Goal: Task Accomplishment & Management: Complete application form

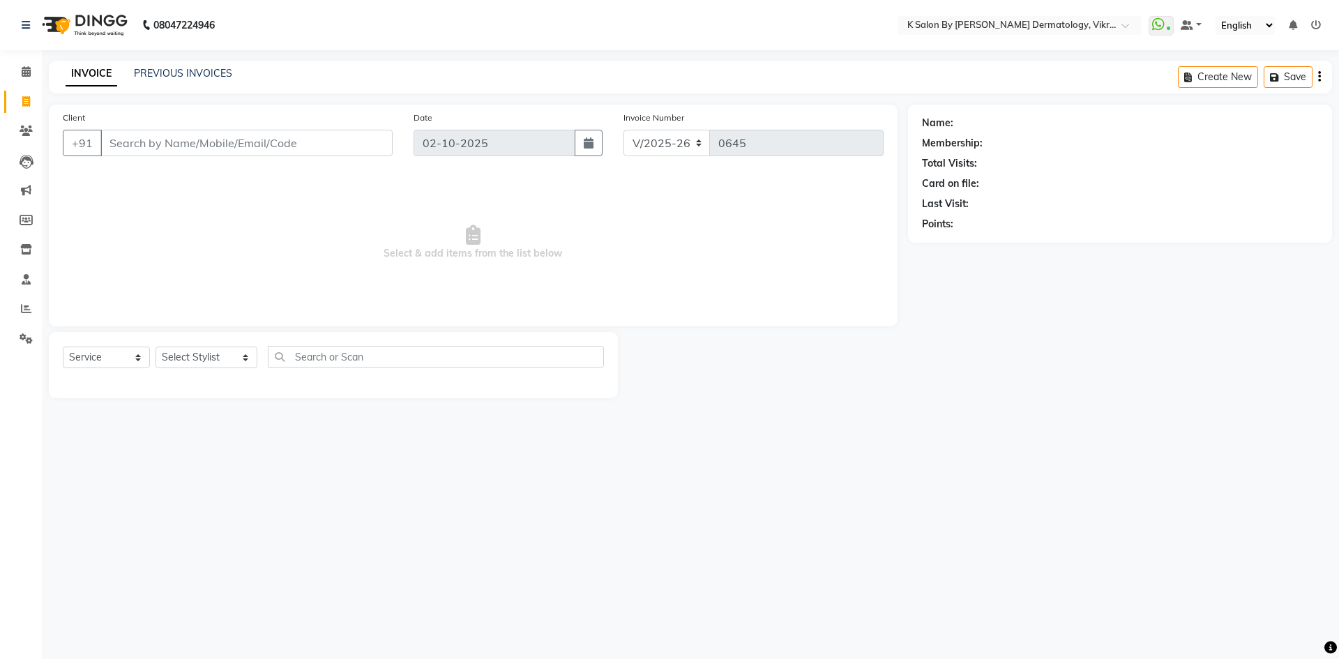
select select "6798"
select select "service"
select select "55322"
click at [156, 347] on select "Select Stylist DR [PERSON_NAME] KS Neha KS Somnath KS Tayyab k suraj Manager [P…" at bounding box center [207, 358] width 102 height 22
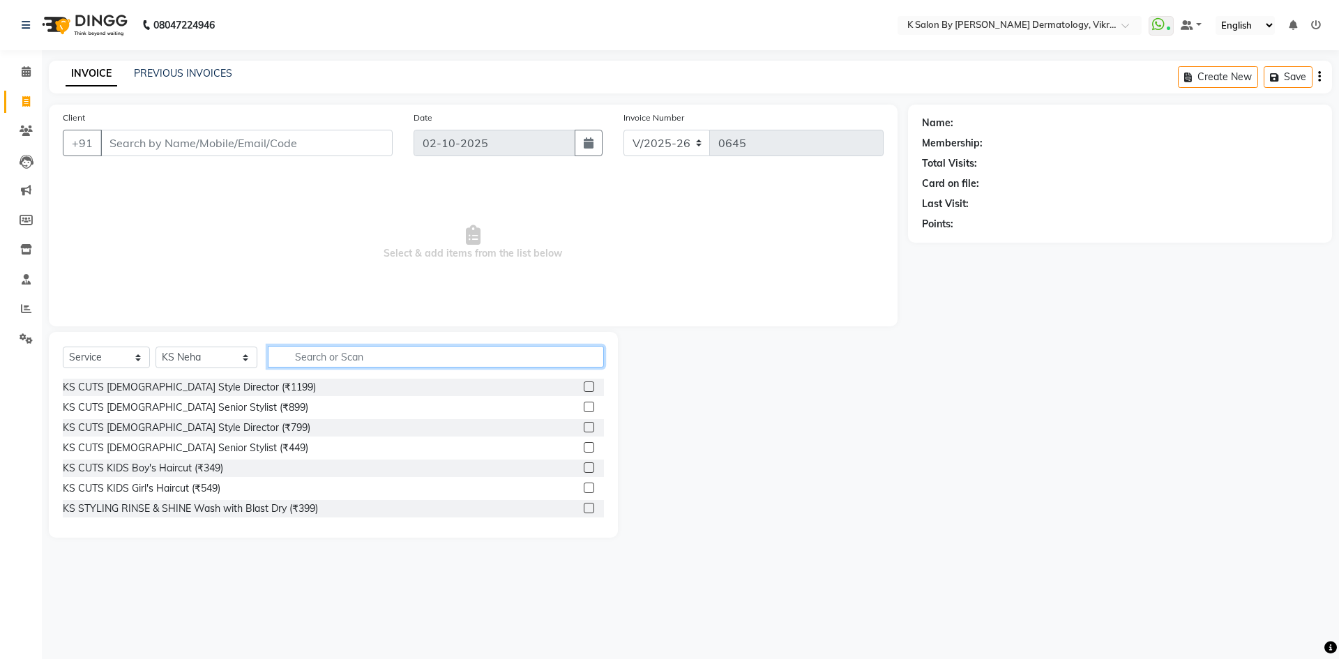
click at [322, 357] on input "text" at bounding box center [436, 357] width 336 height 22
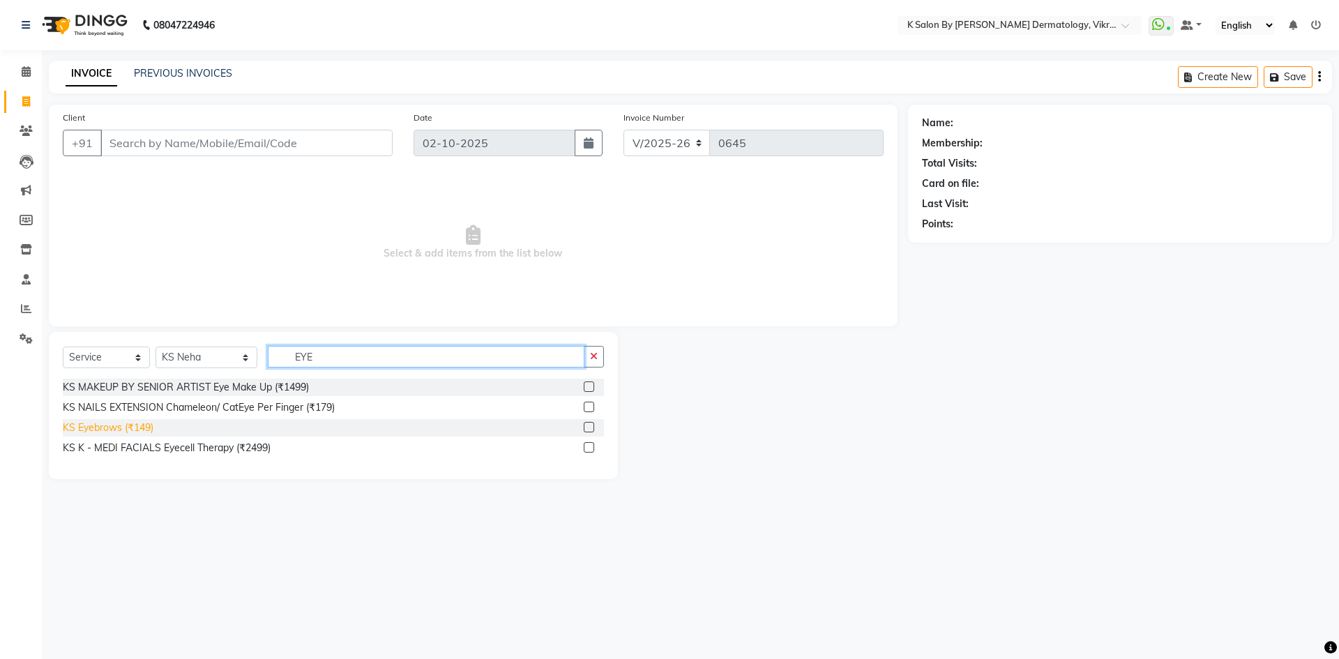
type input "EYE"
click at [124, 426] on div "KS Eyebrows (₹149)" at bounding box center [108, 428] width 91 height 15
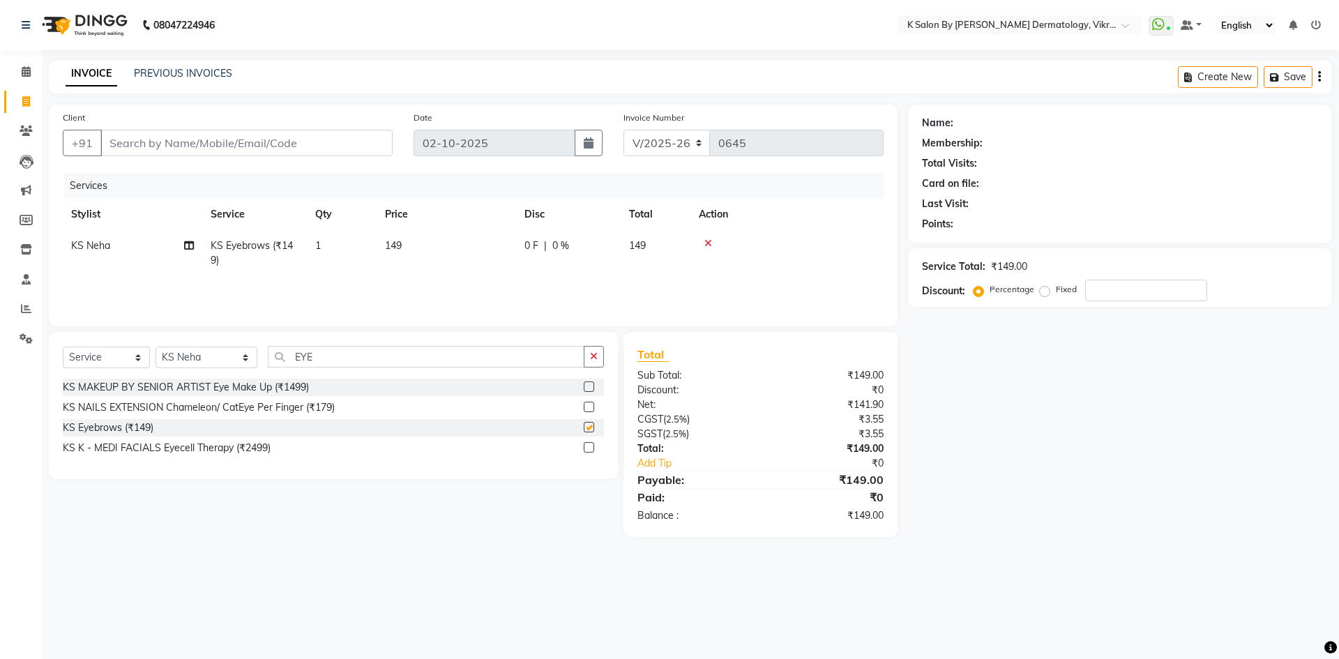
checkbox input "false"
click at [407, 262] on td "149" at bounding box center [447, 253] width 140 height 46
select select "55322"
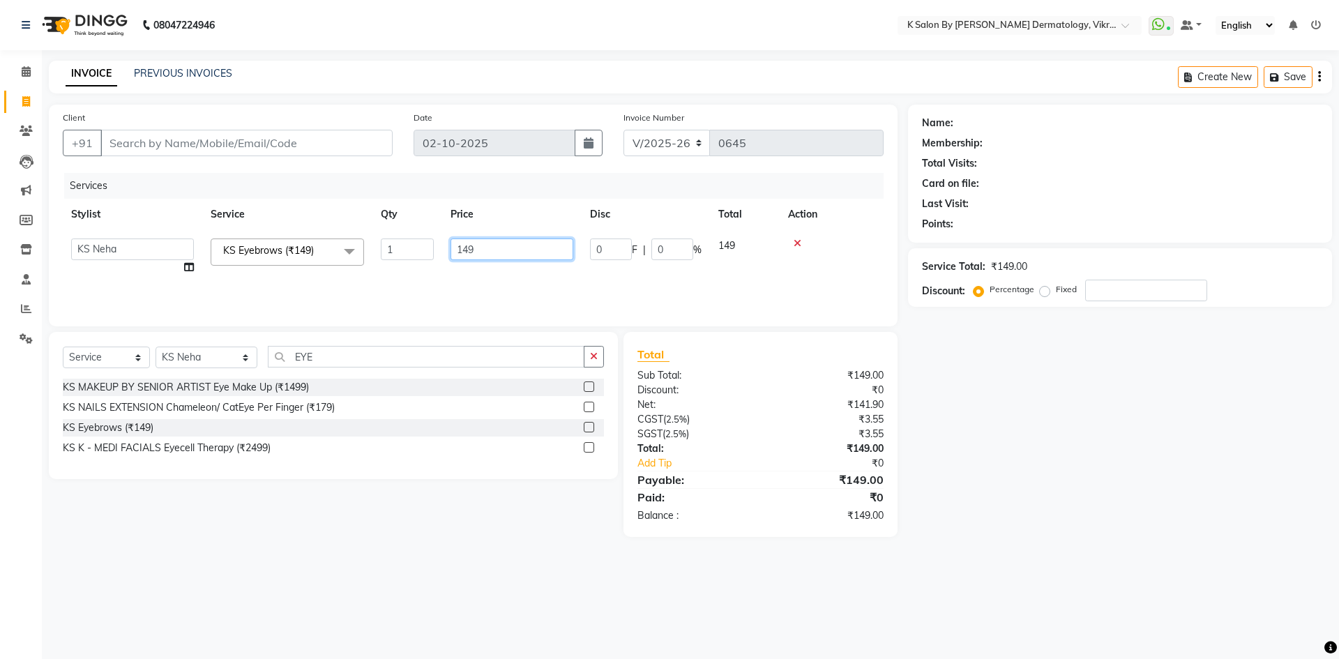
click at [493, 247] on input "149" at bounding box center [512, 250] width 123 height 22
type input "1"
type input "80"
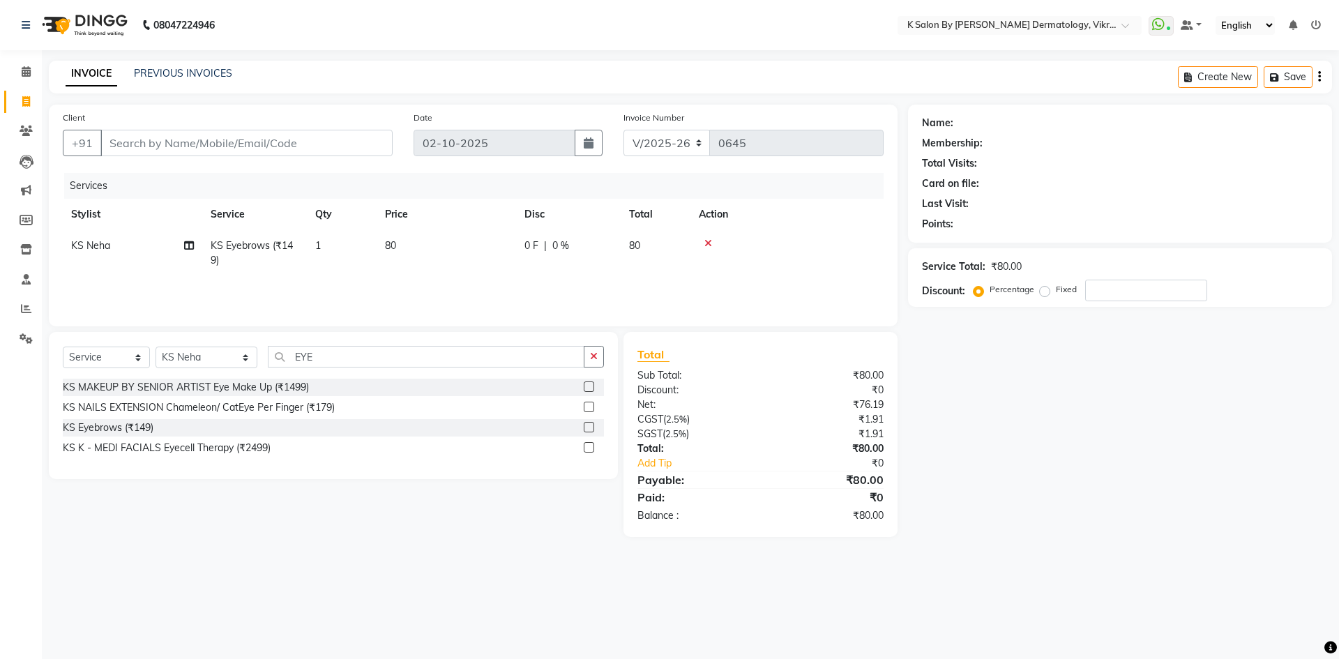
click at [450, 271] on td "80" at bounding box center [447, 253] width 140 height 46
select select "55322"
click at [285, 152] on input "Client" at bounding box center [246, 143] width 292 height 27
click at [160, 147] on input "Client" at bounding box center [246, 143] width 292 height 27
type input "7"
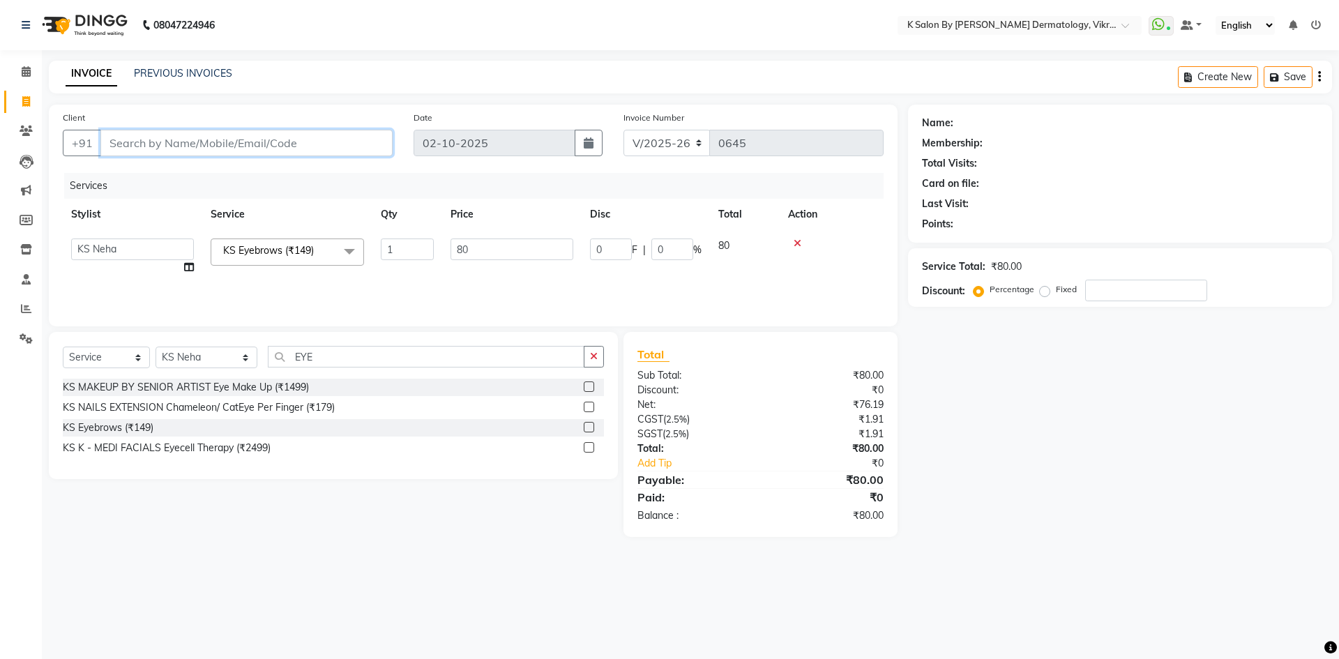
type input "0"
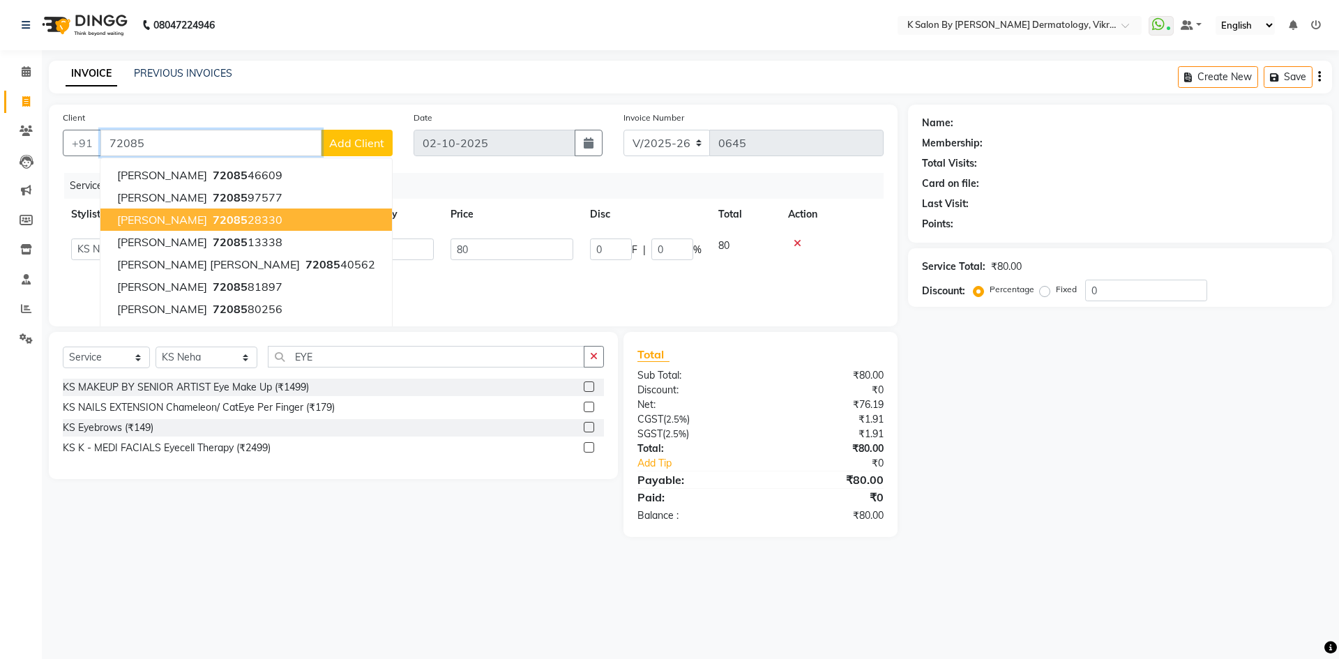
click at [253, 219] on ngb-highlight "72085 28330" at bounding box center [246, 220] width 73 height 14
type input "7208528330"
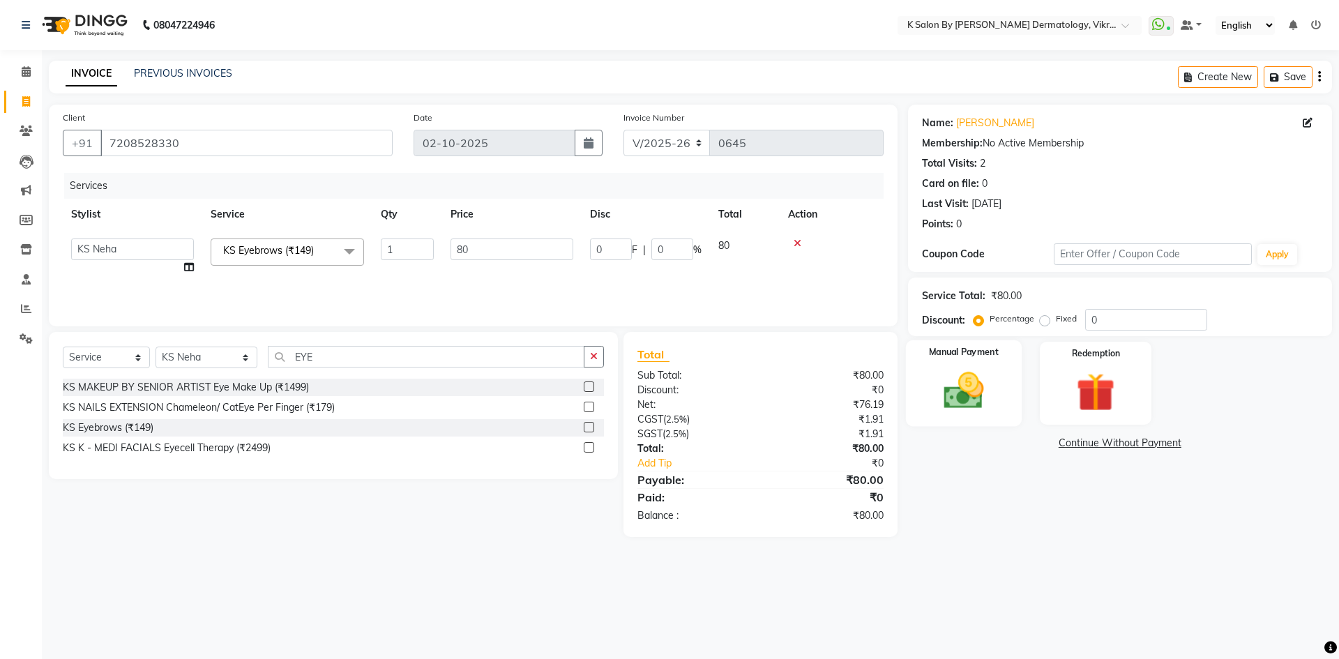
click at [964, 372] on img at bounding box center [963, 391] width 65 height 46
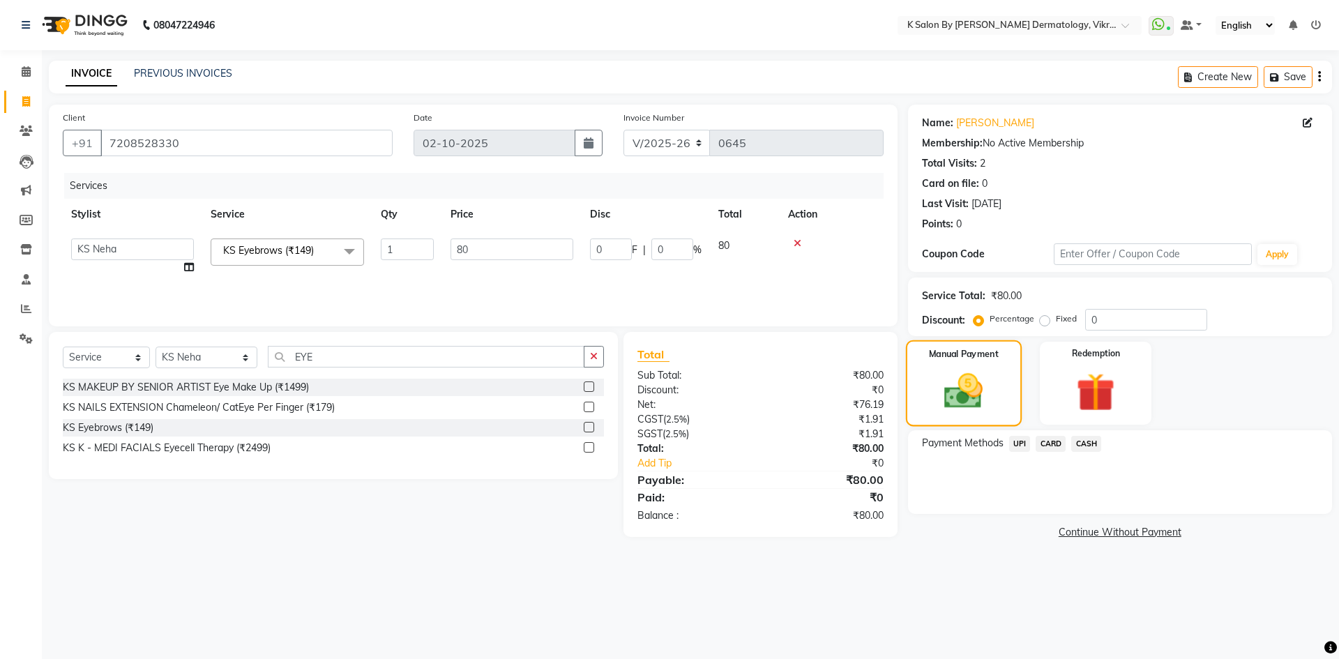
click at [956, 362] on div "Manual Payment" at bounding box center [964, 383] width 116 height 86
click at [982, 409] on img at bounding box center [963, 391] width 63 height 45
click at [1019, 440] on span "UPI" at bounding box center [1020, 444] width 22 height 16
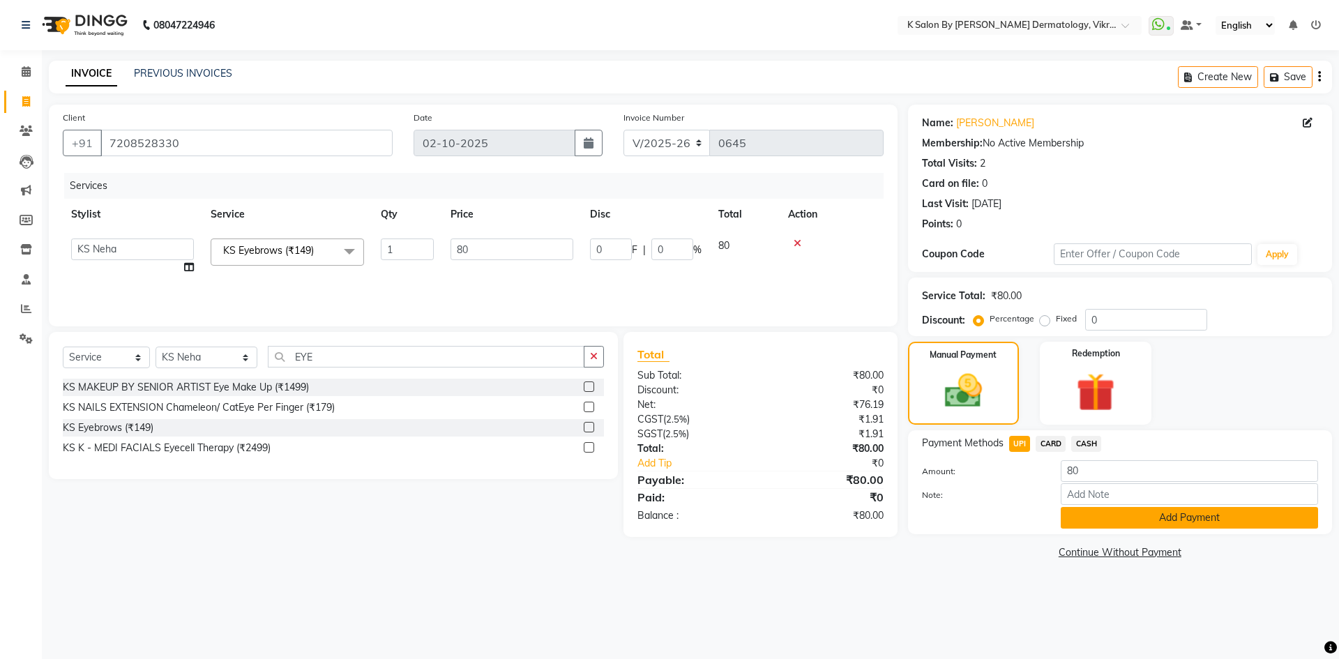
click at [1162, 527] on button "Add Payment" at bounding box center [1189, 518] width 257 height 22
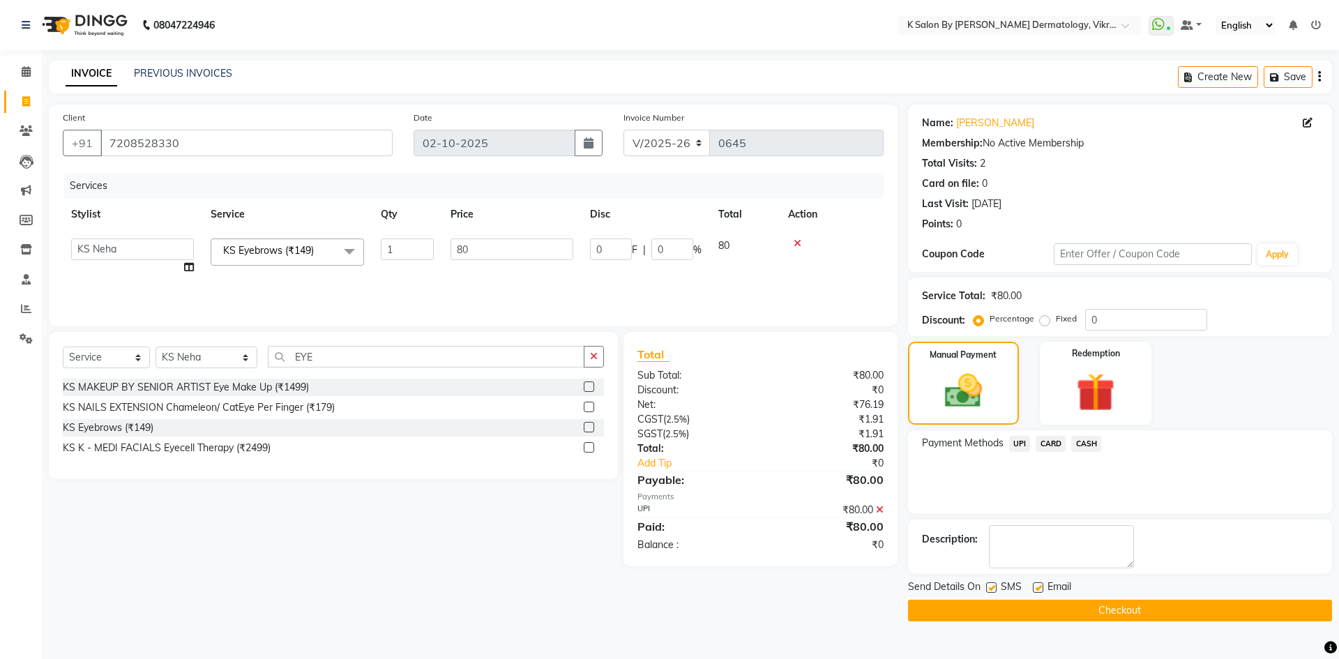
click at [1120, 618] on button "Checkout" at bounding box center [1120, 611] width 424 height 22
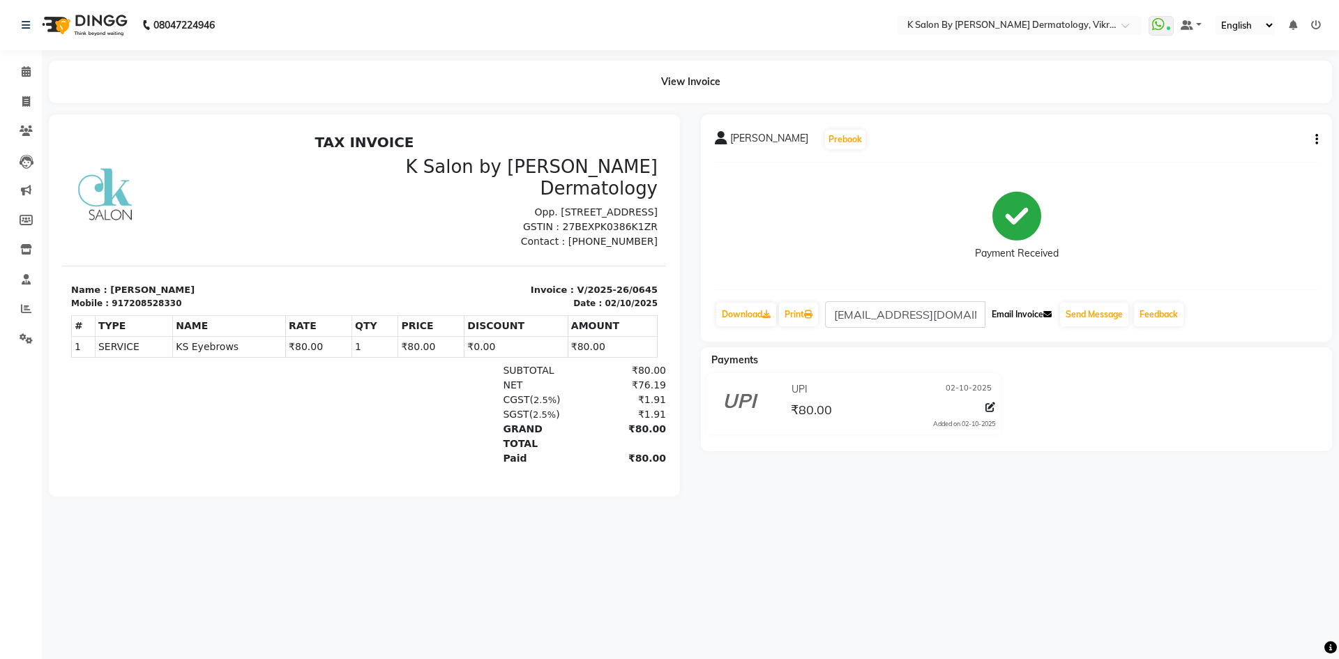
click at [1015, 318] on button "Email Invoice" at bounding box center [1021, 315] width 71 height 24
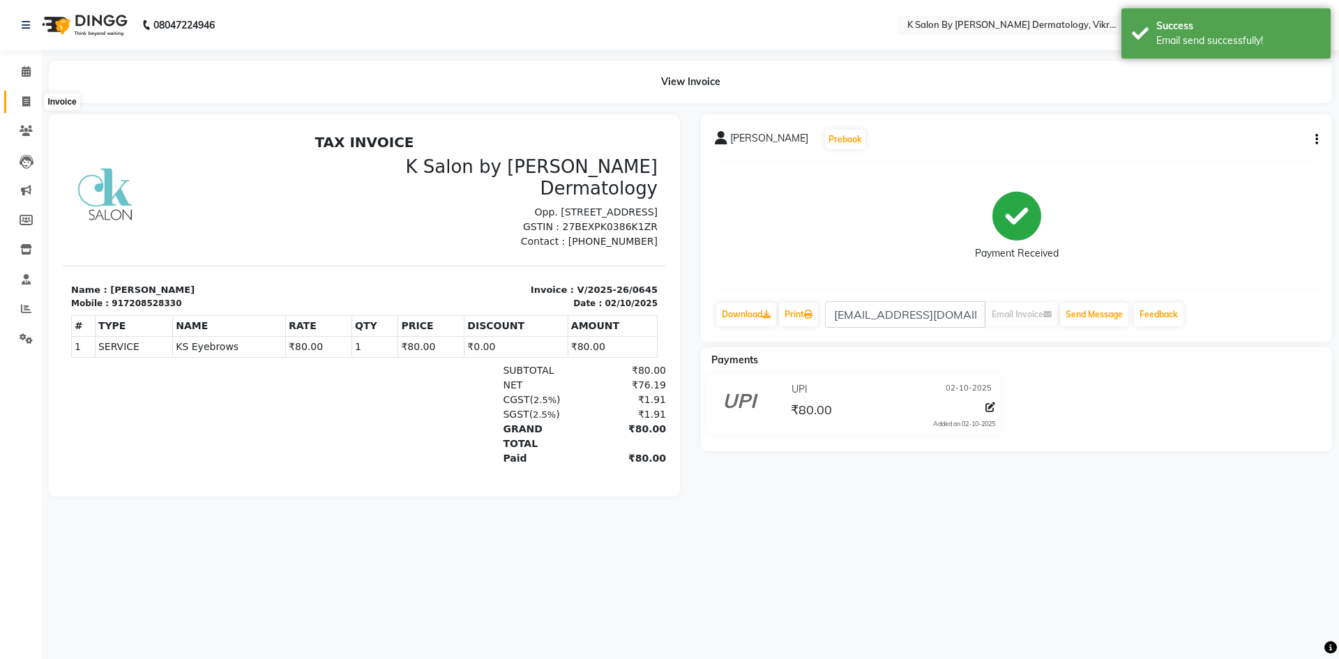
click at [21, 101] on span at bounding box center [26, 102] width 24 height 16
select select "service"
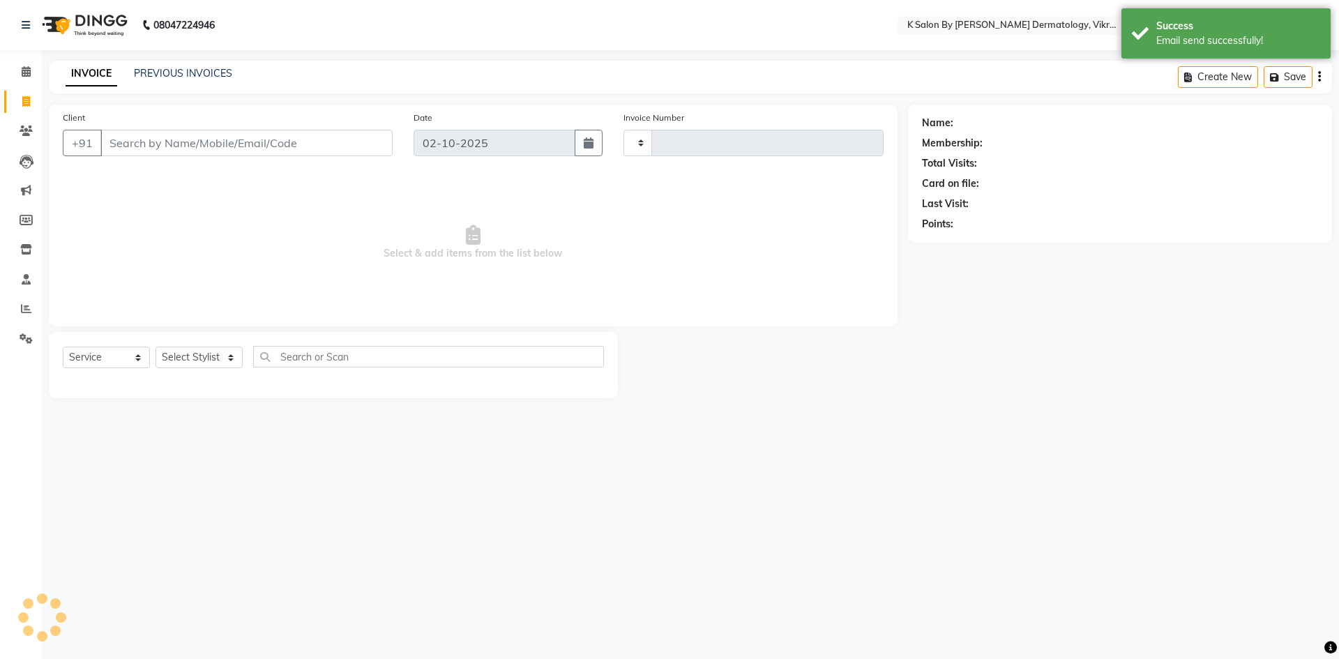
type input "0646"
select select "6798"
